Goal: Transaction & Acquisition: Subscribe to service/newsletter

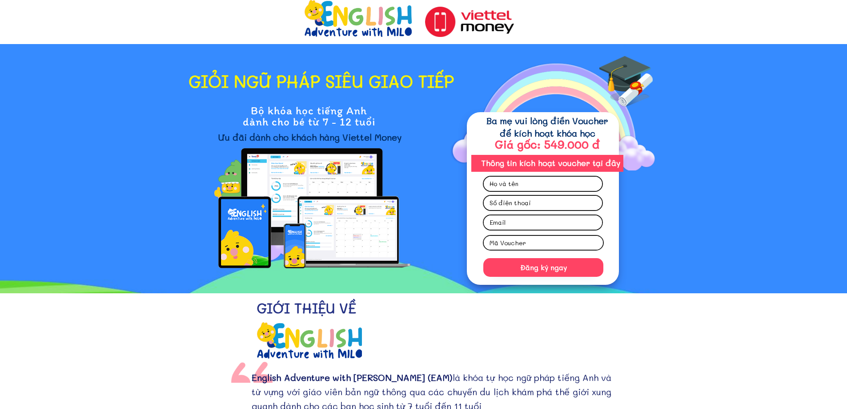
scroll to position [89, 0]
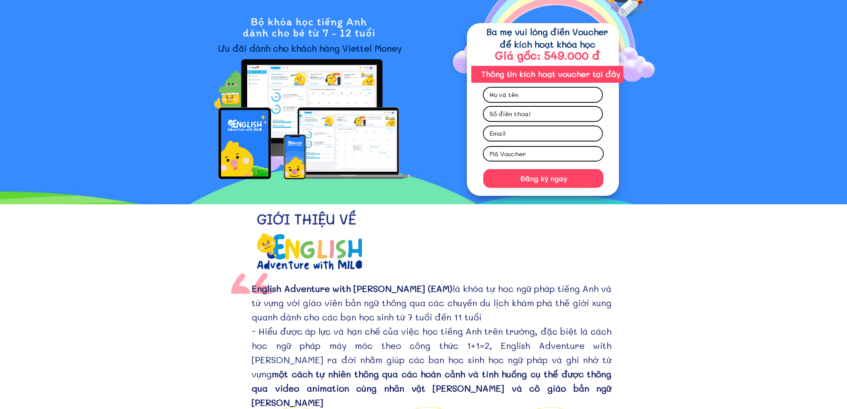
click at [534, 96] on input "text" at bounding box center [543, 95] width 111 height 14
type input "[PERSON_NAME]"
click at [579, 110] on input "tel" at bounding box center [543, 114] width 111 height 14
type input "0365687505"
click at [512, 137] on input "email" at bounding box center [543, 133] width 111 height 14
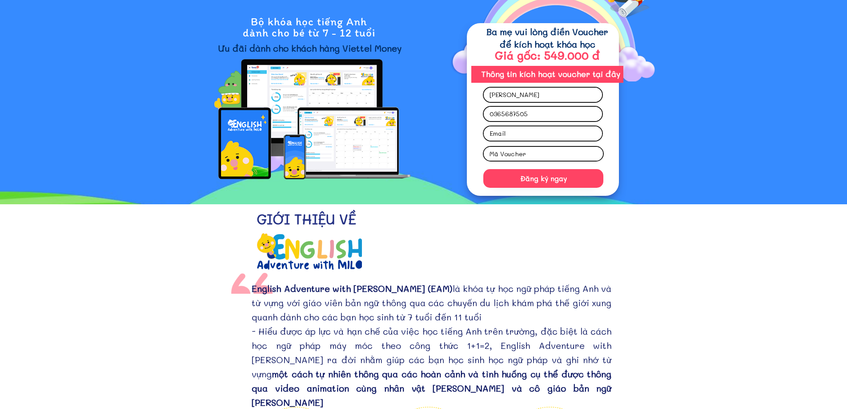
click at [512, 137] on input "email" at bounding box center [543, 133] width 111 height 14
click at [508, 151] on input "text" at bounding box center [544, 154] width 112 height 14
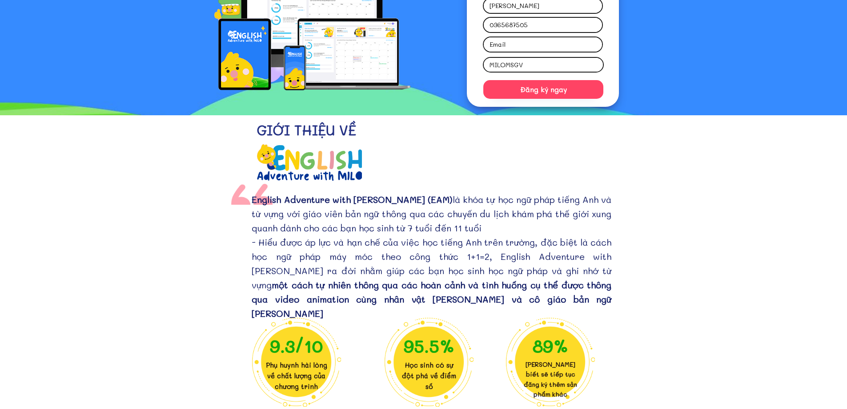
scroll to position [133, 0]
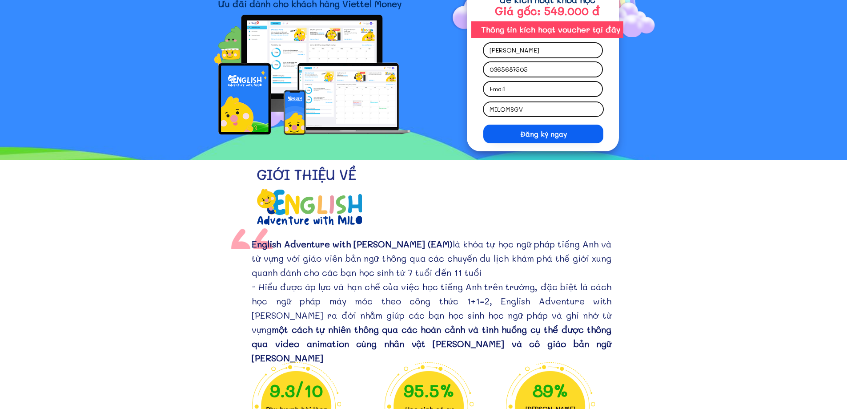
type input "MILOMSGV"
click at [569, 139] on p "Đăng ký ngay" at bounding box center [544, 134] width 120 height 19
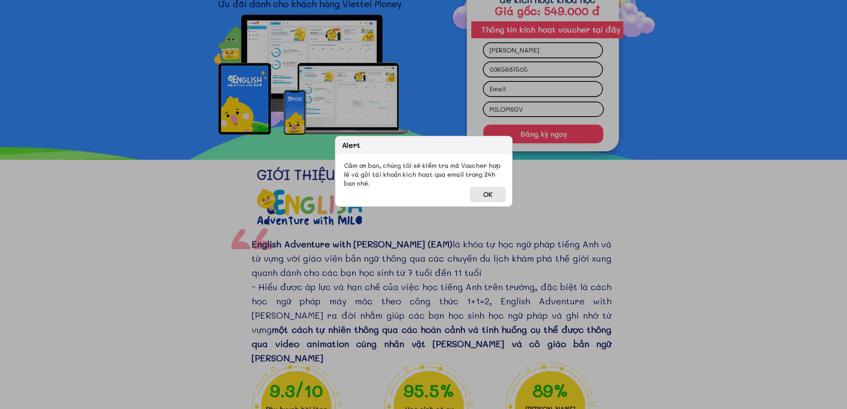
click at [468, 196] on div "Alert Cảm ơn bạn, chúng tôi sẽ kiểm tra mã Voucher hợp lệ và gửi tài khoản kích…" at bounding box center [424, 171] width 178 height 71
click at [484, 198] on button "OK" at bounding box center [488, 194] width 36 height 15
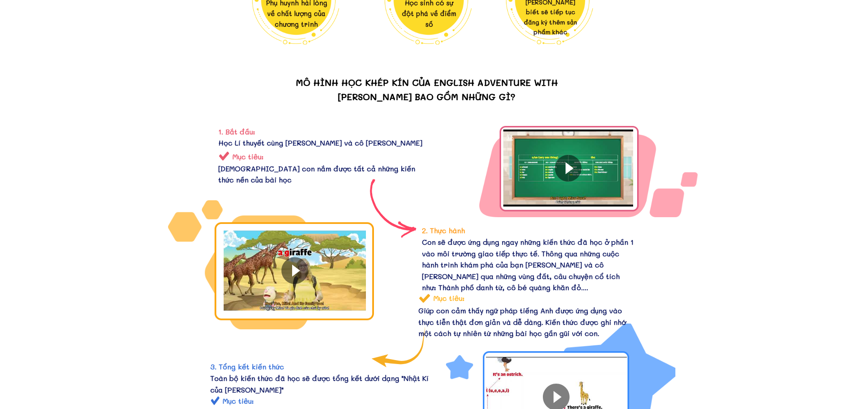
scroll to position [534, 0]
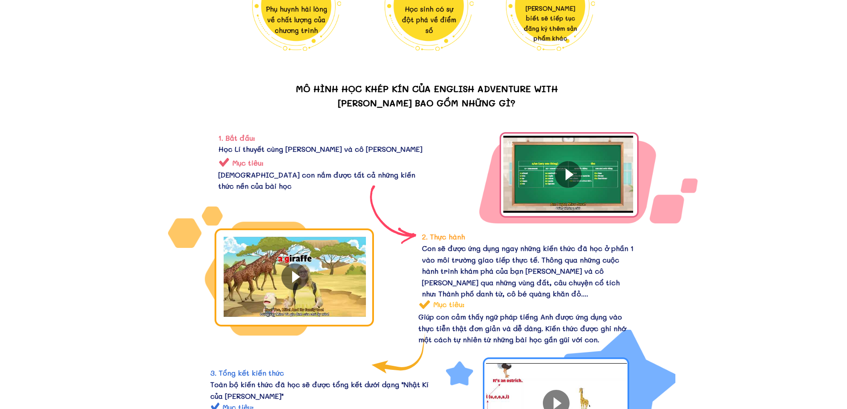
click at [573, 176] on div at bounding box center [568, 174] width 27 height 27
